Goal: Find specific page/section: Find specific page/section

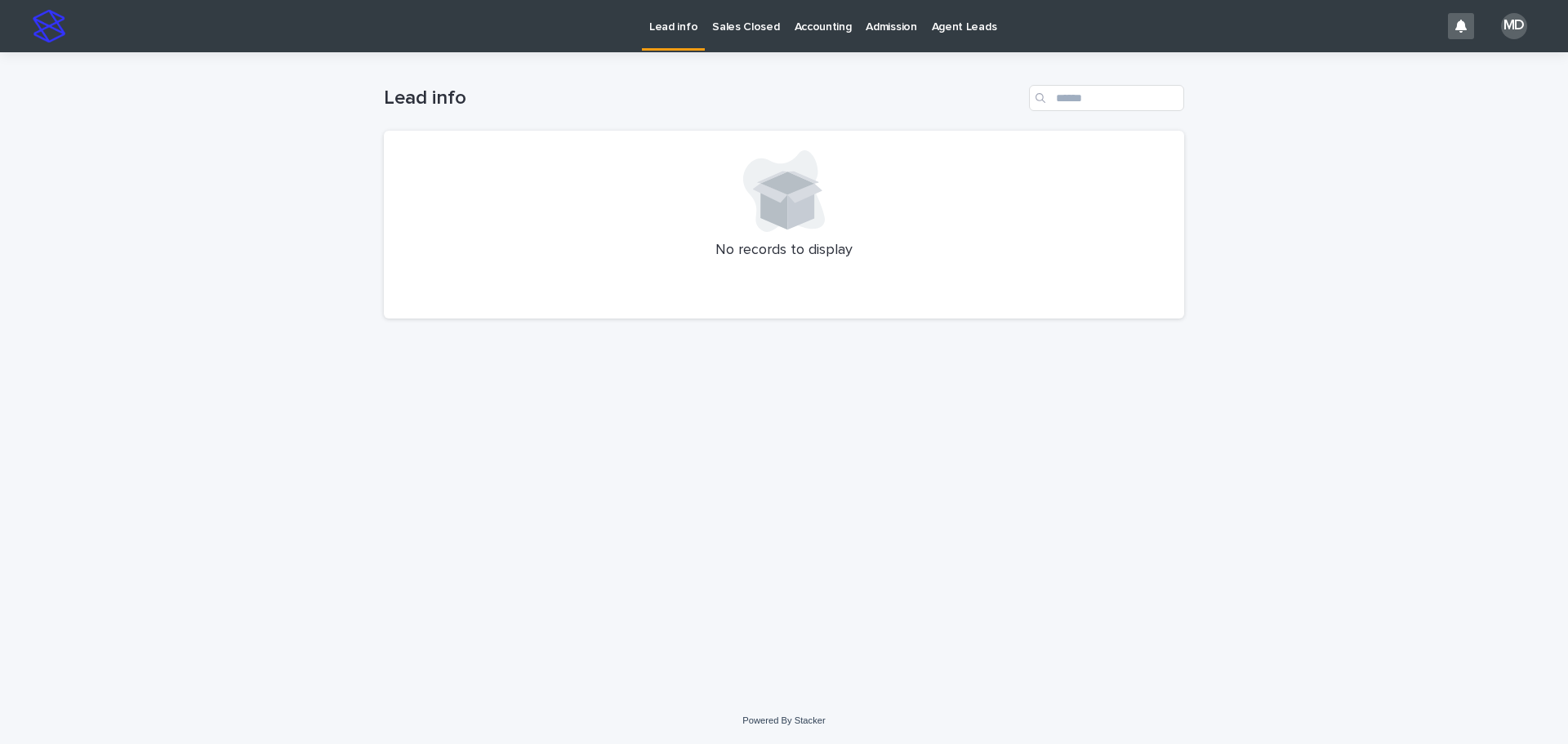
click at [885, 25] on p "Admission" at bounding box center [890, 17] width 50 height 34
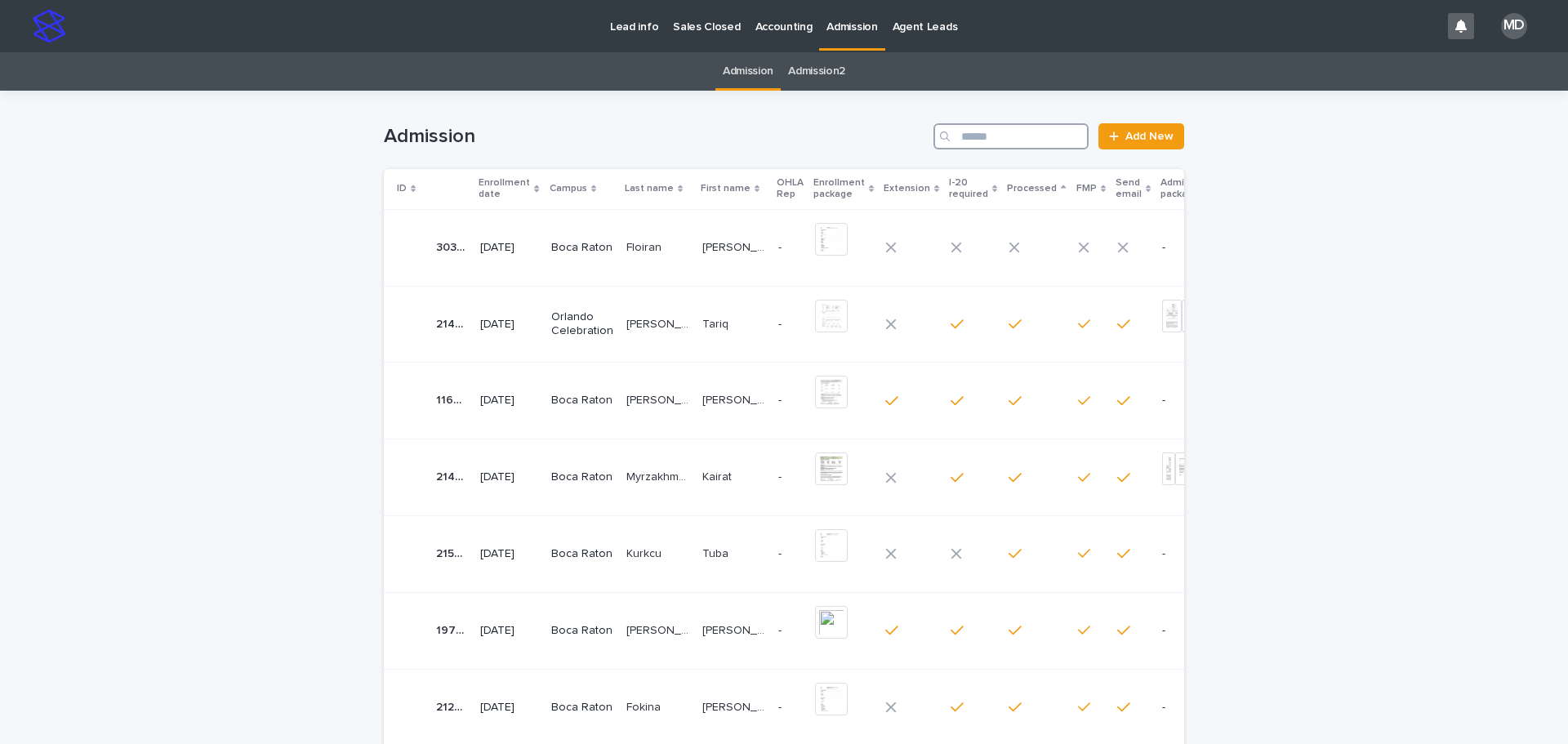
click at [1000, 128] on input "Search" at bounding box center [1010, 136] width 155 height 26
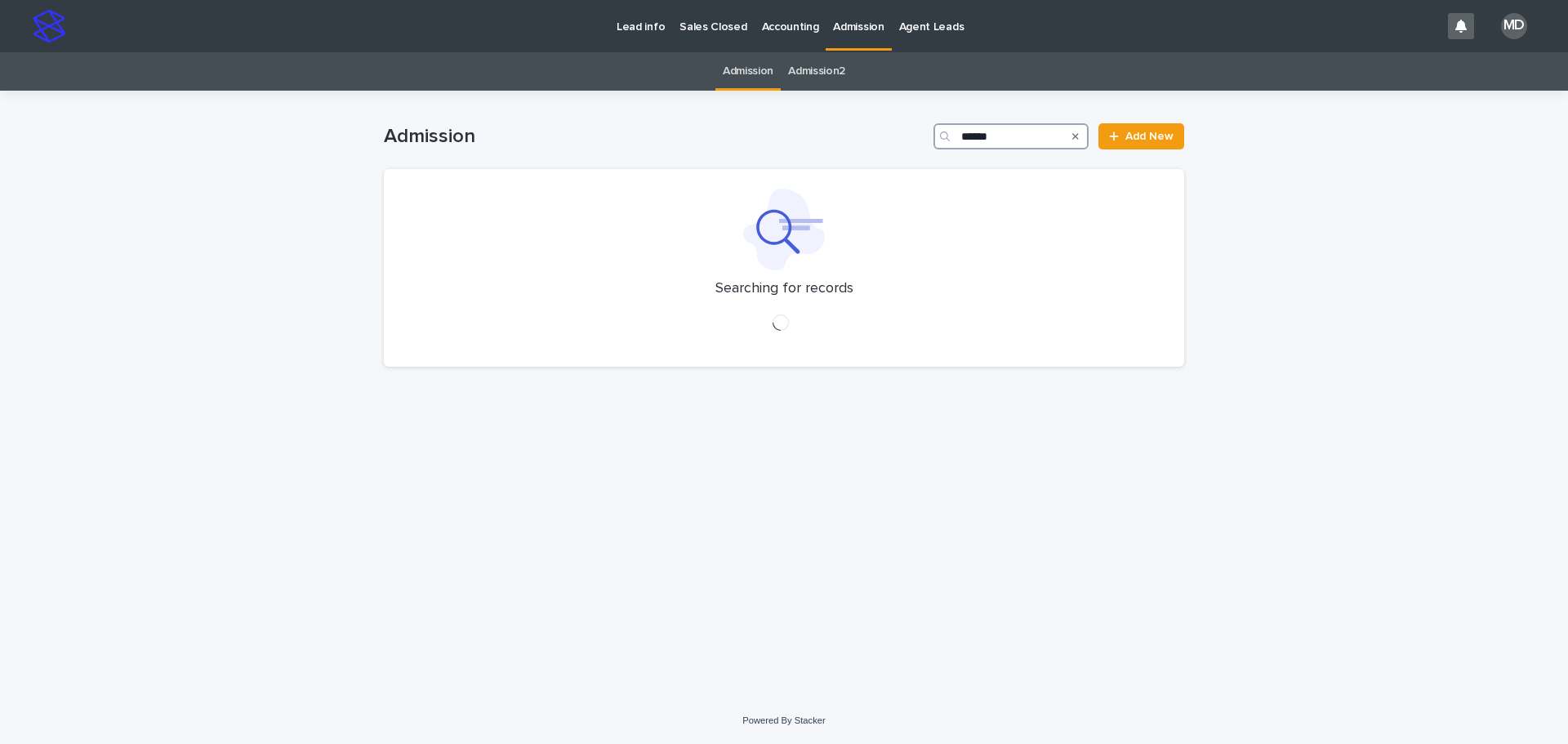
type input "******"
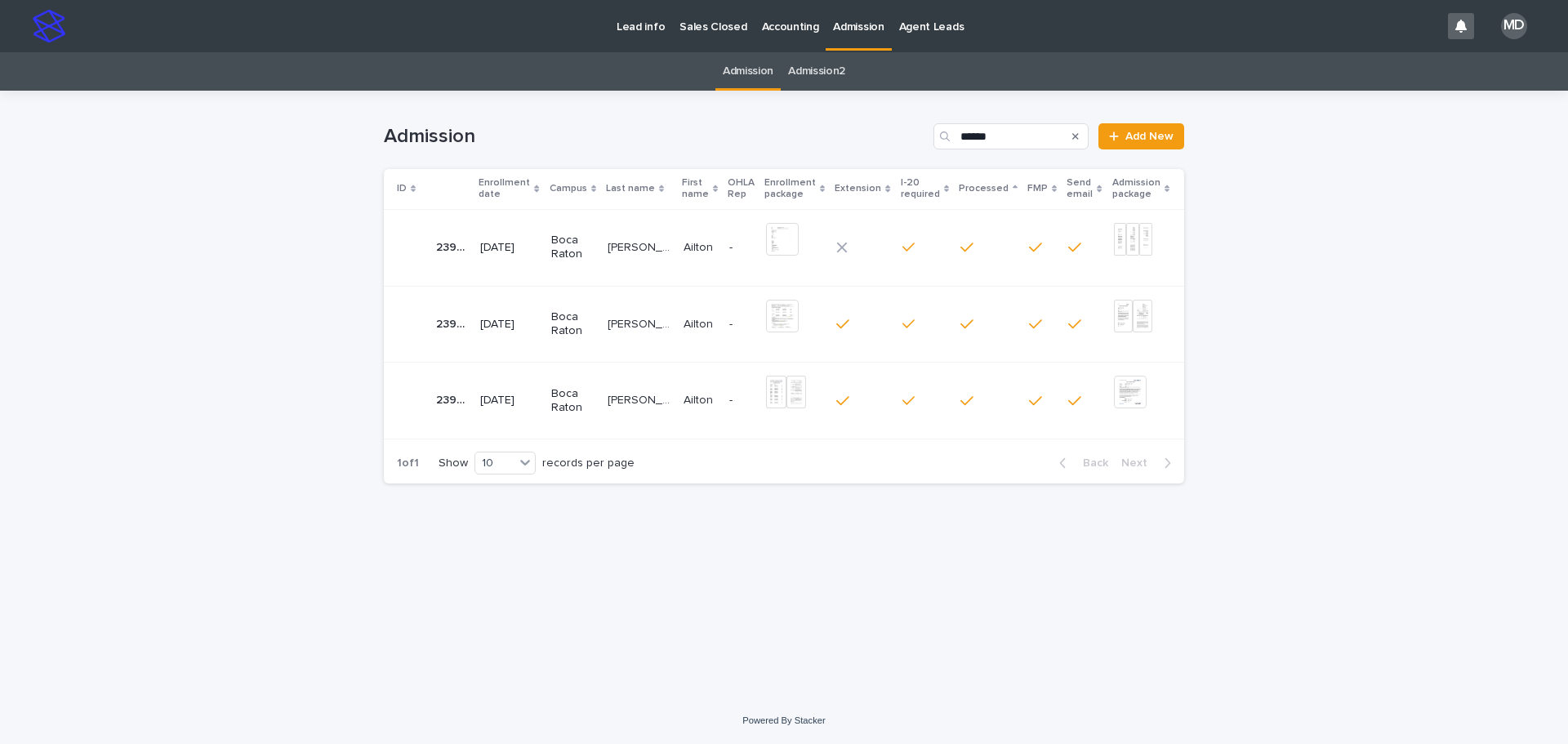
click at [601, 393] on td "Boca Raton" at bounding box center [572, 401] width 56 height 77
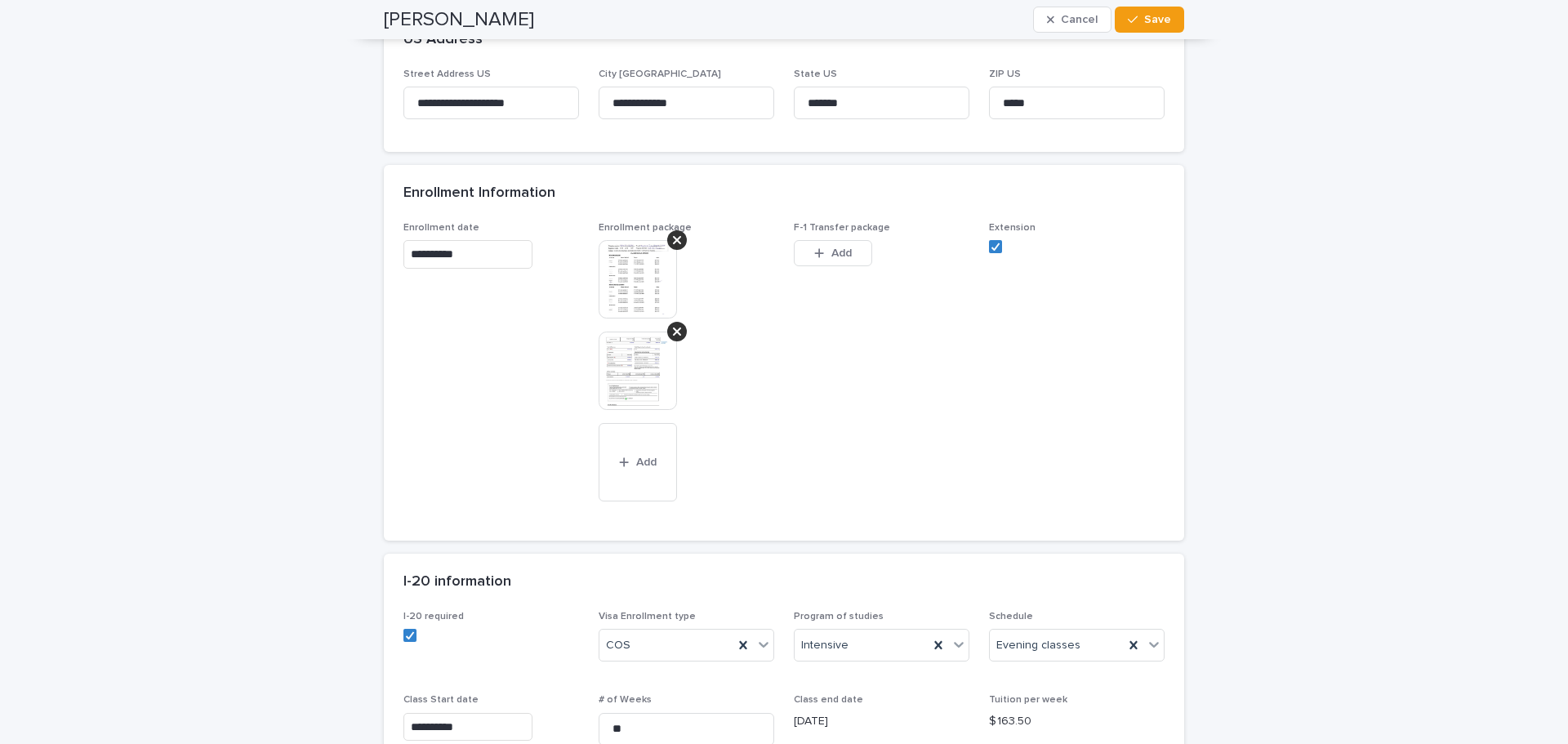
scroll to position [817, 0]
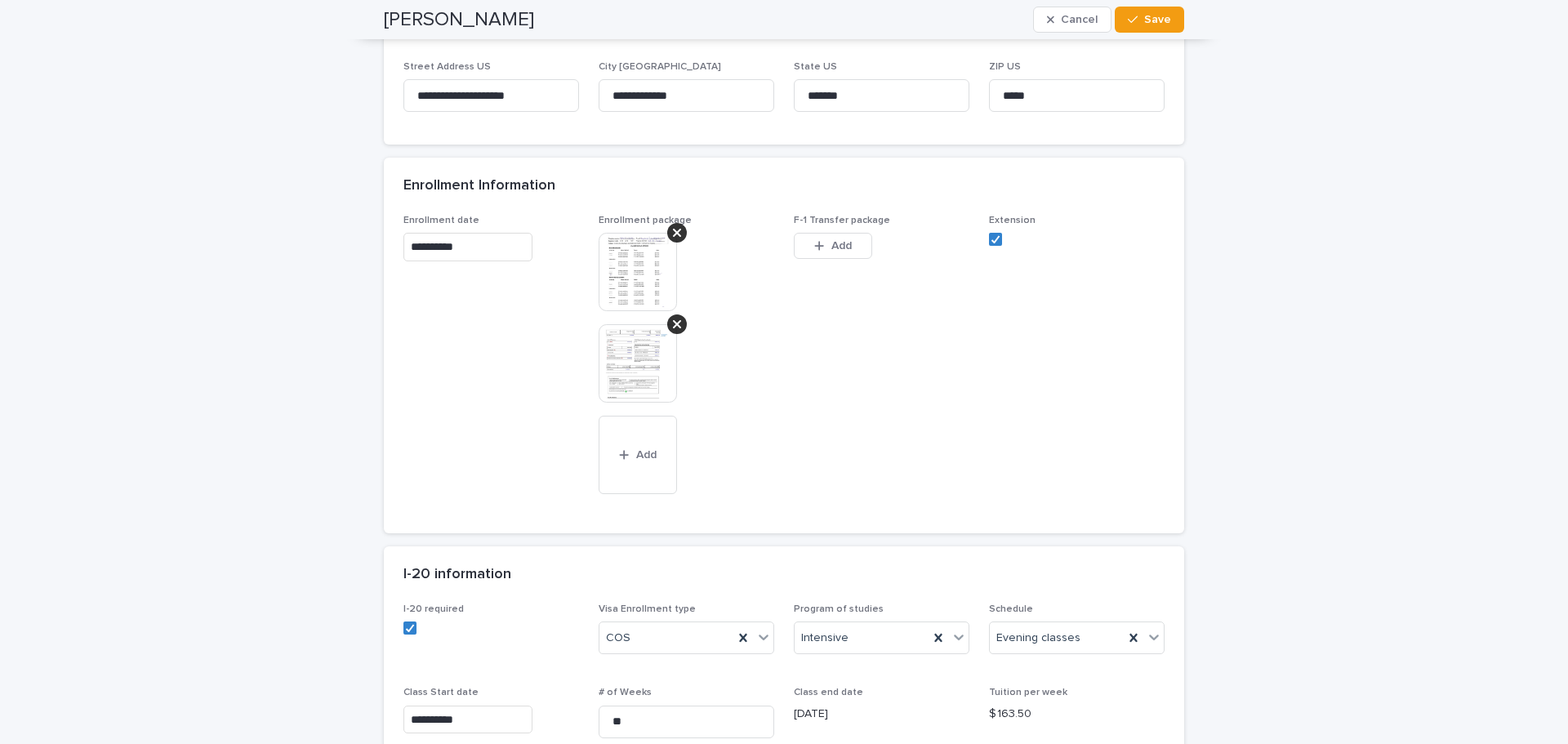
click at [630, 275] on img at bounding box center [638, 271] width 78 height 78
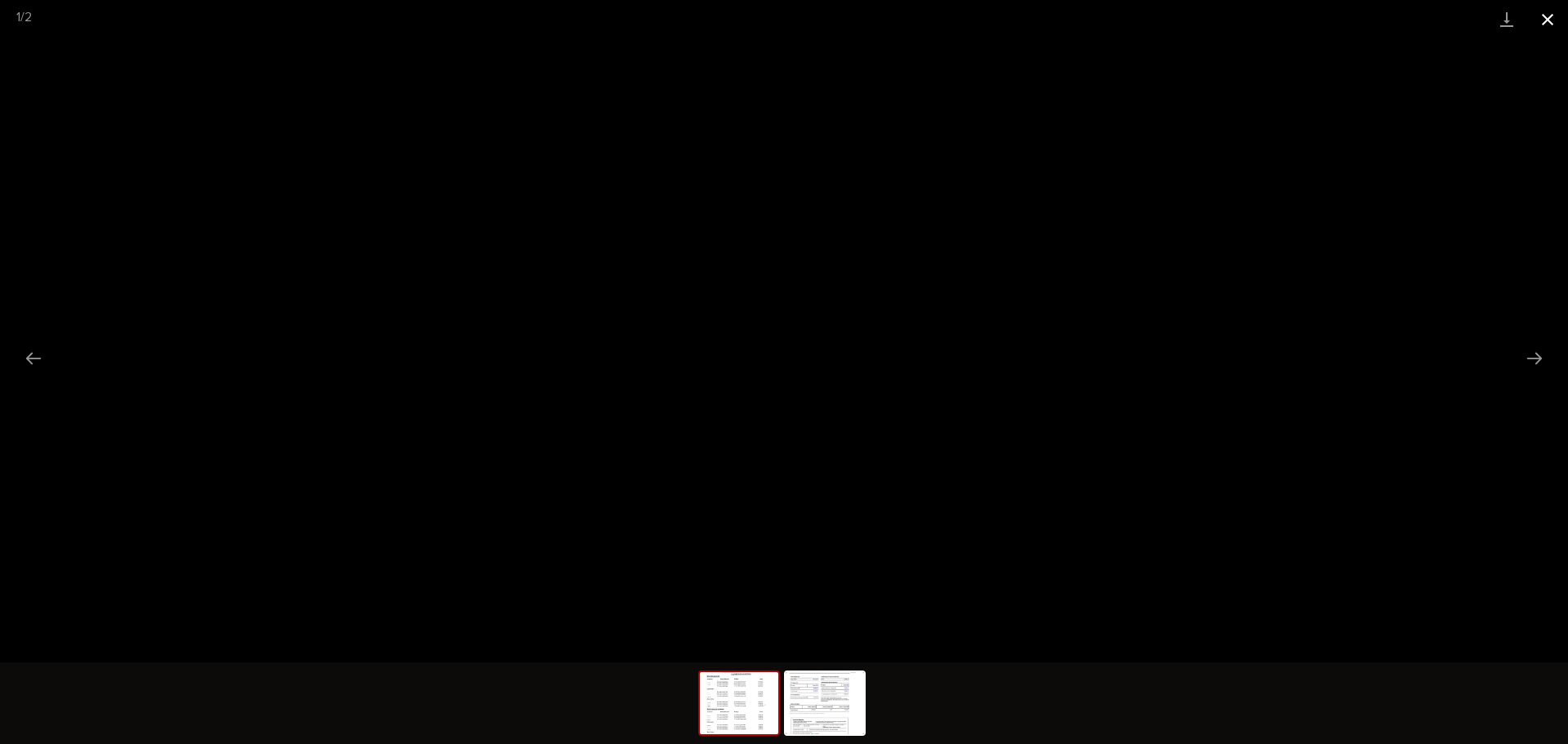
click at [1548, 21] on button "Close gallery" at bounding box center [1547, 19] width 41 height 38
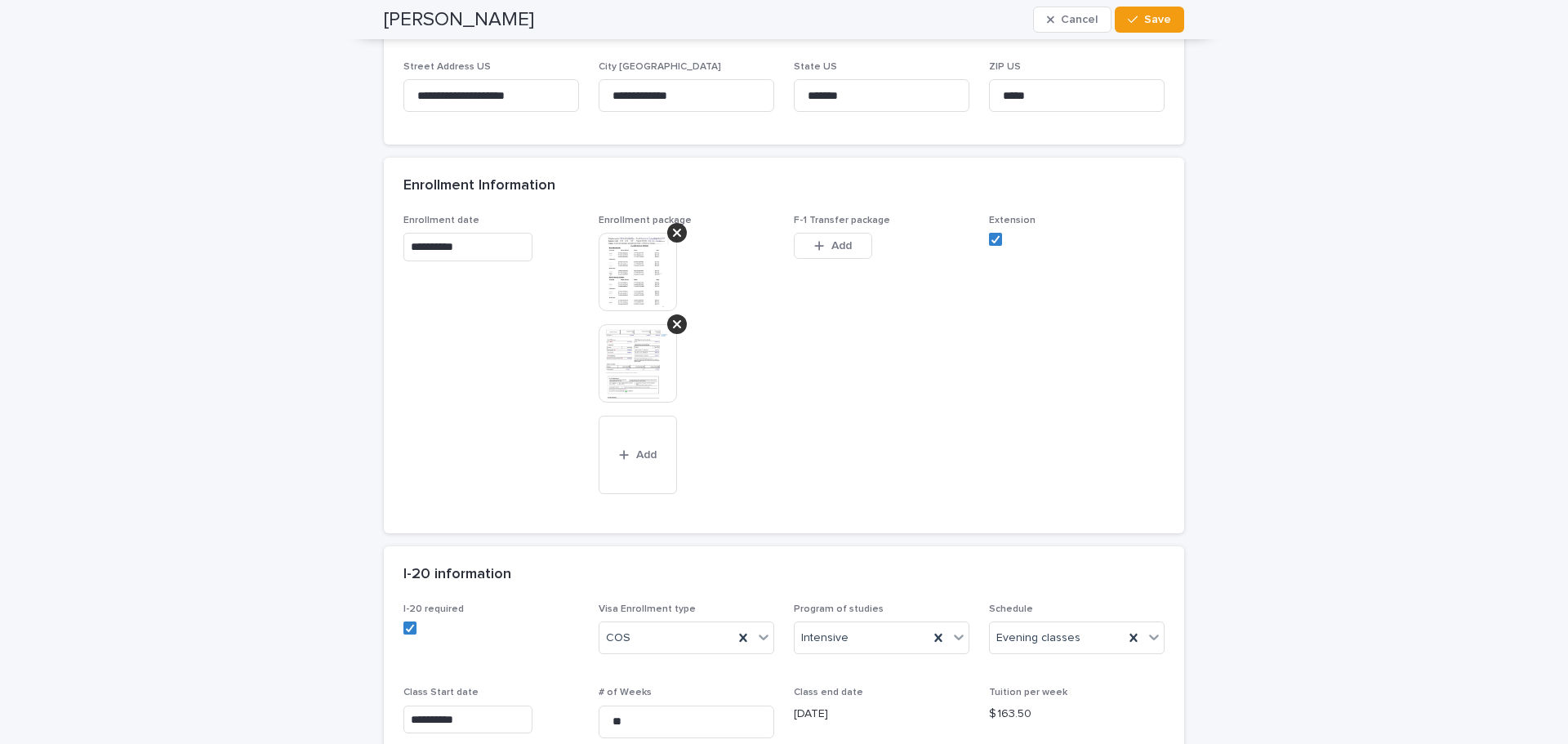
click at [631, 360] on img at bounding box center [638, 363] width 78 height 78
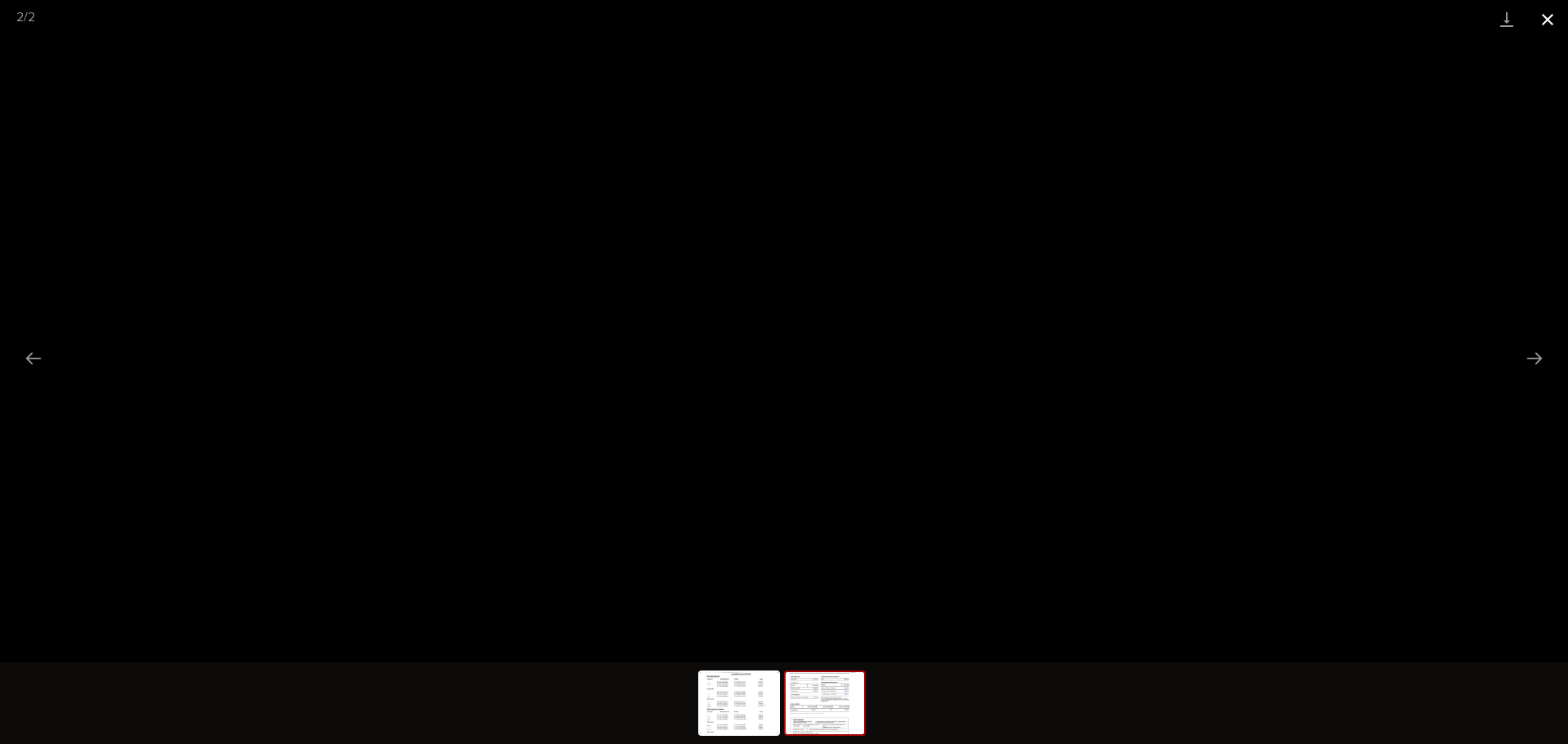
click at [1558, 9] on button "Close gallery" at bounding box center [1547, 19] width 41 height 38
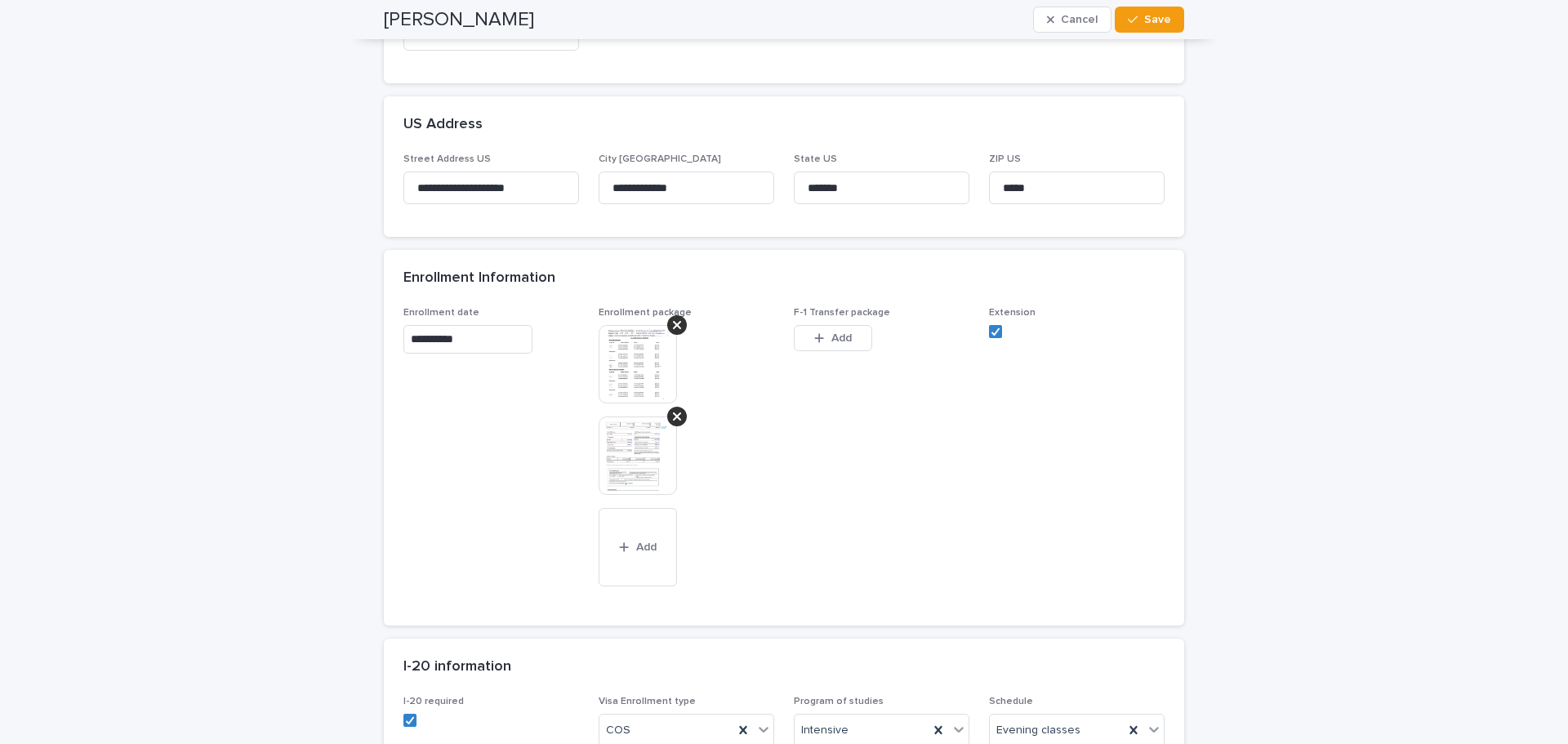
scroll to position [735, 0]
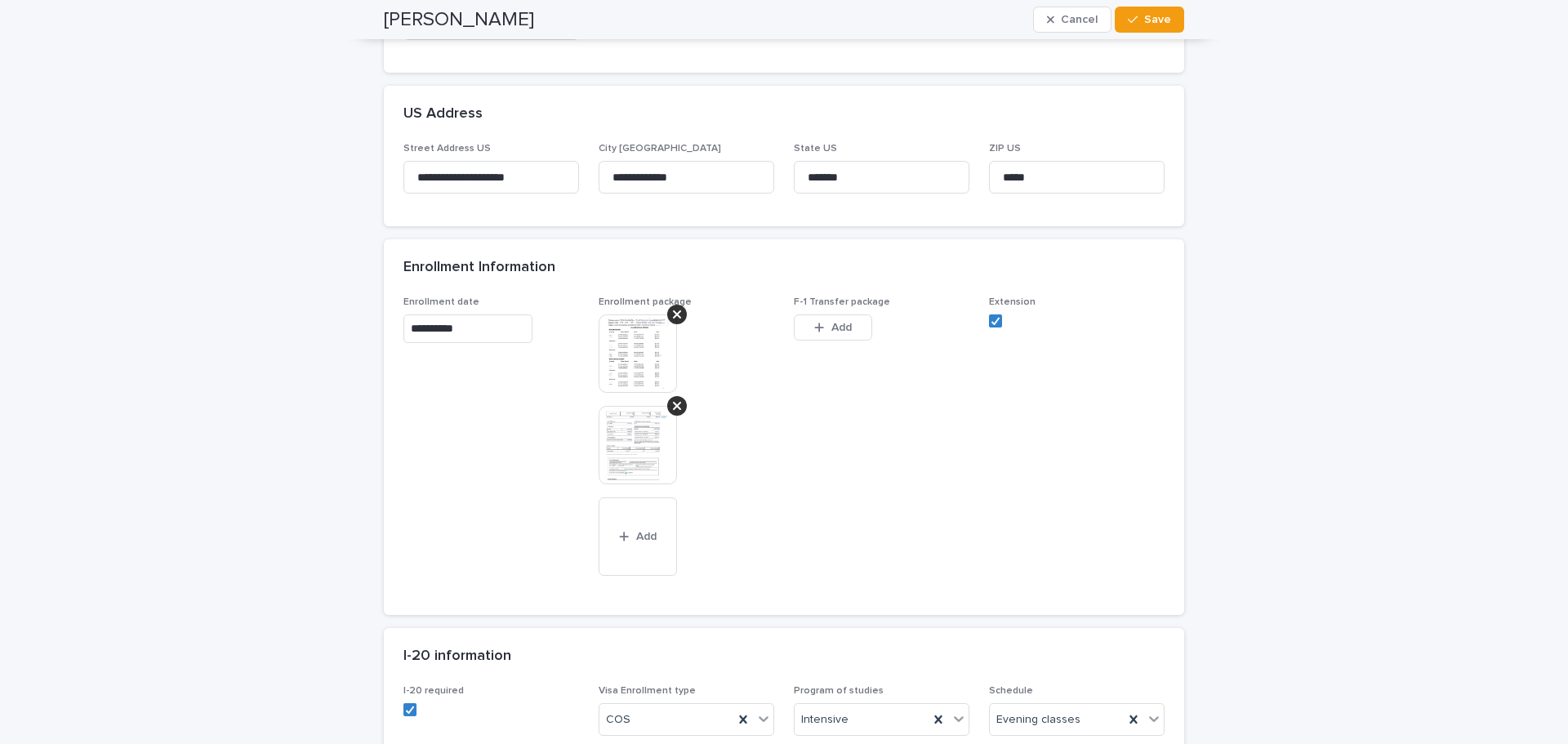
click at [638, 356] on img at bounding box center [638, 353] width 78 height 78
